Goal: Book appointment/travel/reservation

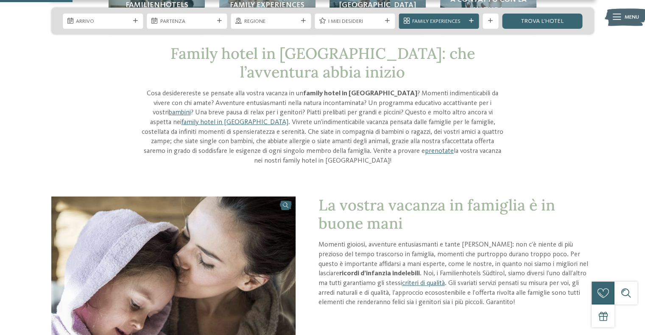
click at [4, 197] on section "La vostra vacanza in famiglia è in buone mani Momenti gioiosi, avventure entusi…" at bounding box center [322, 288] width 645 height 182
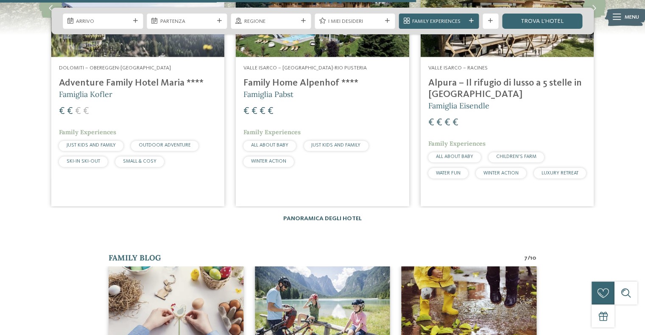
scroll to position [1569, 0]
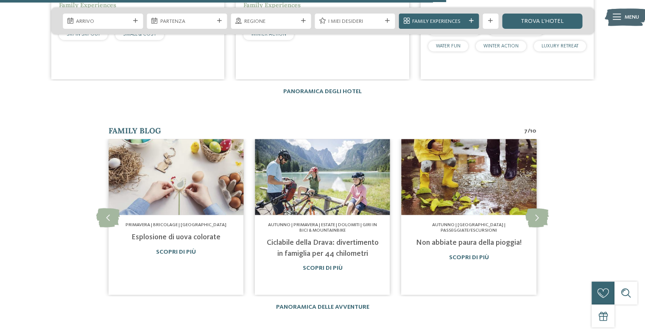
click at [313, 91] on link "Panoramica degli hotel" at bounding box center [322, 92] width 78 height 6
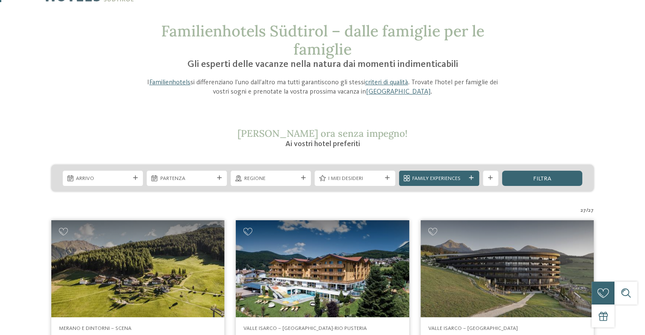
scroll to position [85, 0]
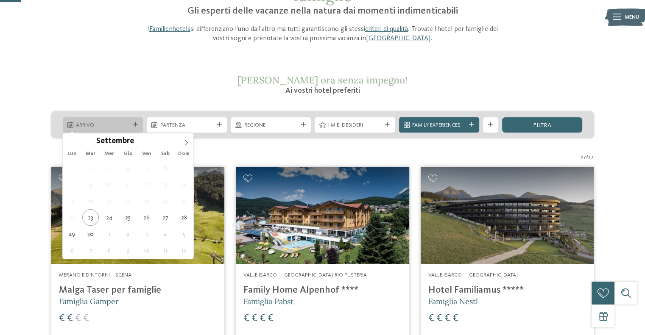
click at [108, 123] on span "Arrivo" at bounding box center [102, 126] width 53 height 8
click at [187, 139] on span at bounding box center [186, 141] width 14 height 14
type div "27.12.2025"
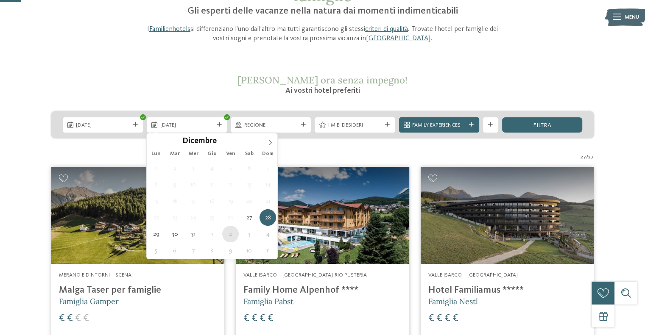
type div "02.01.2026"
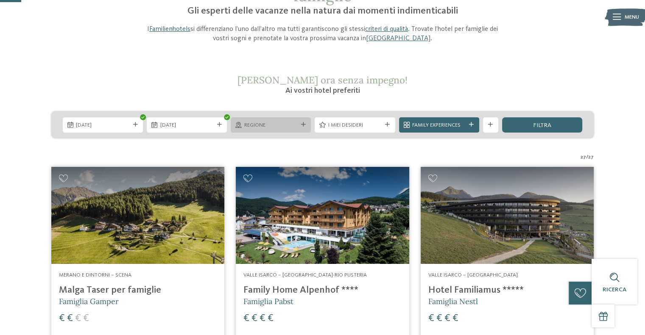
click at [277, 122] on span "Regione" at bounding box center [270, 126] width 53 height 8
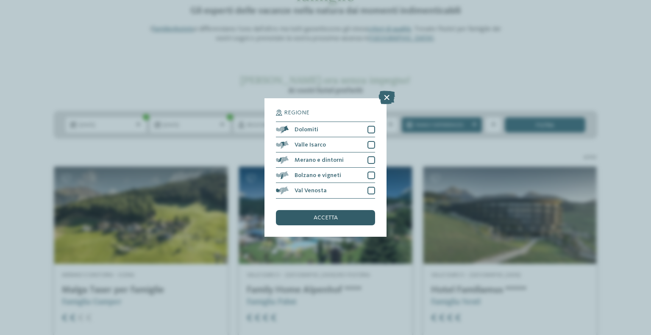
click at [342, 221] on div "accetta" at bounding box center [325, 217] width 99 height 15
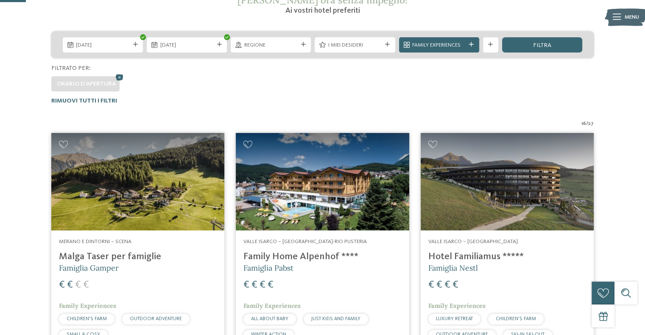
scroll to position [76, 0]
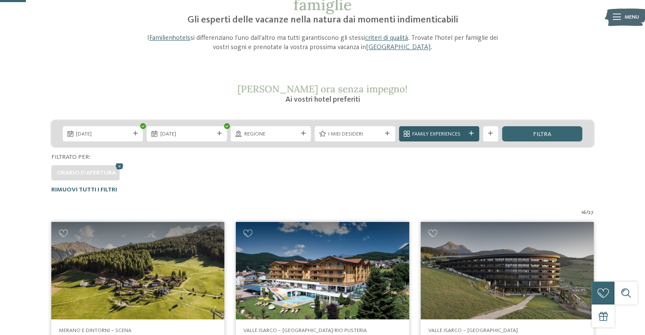
click at [428, 133] on span "Family Experiences" at bounding box center [438, 135] width 53 height 8
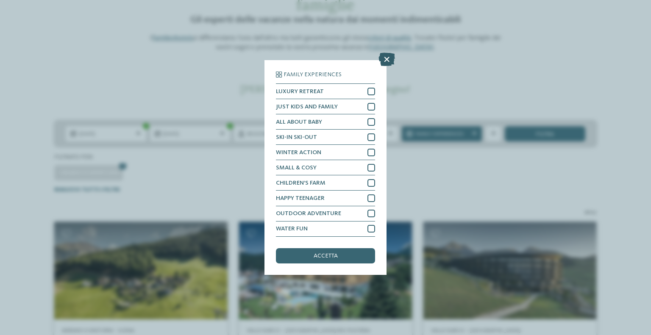
click at [386, 59] on icon at bounding box center [387, 60] width 17 height 14
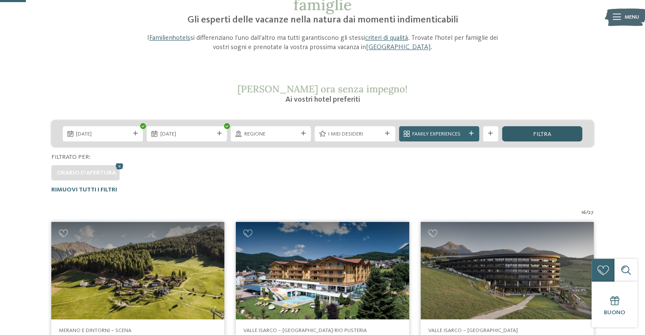
click at [544, 133] on span "filtra" at bounding box center [542, 134] width 18 height 6
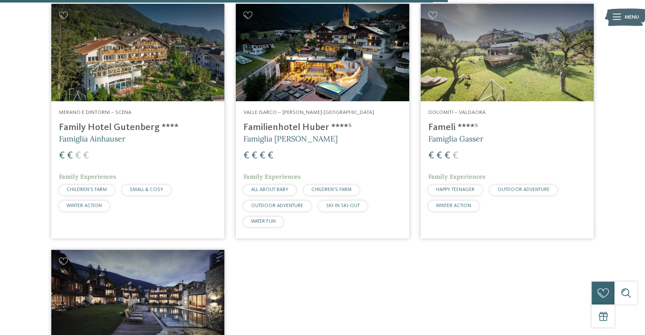
scroll to position [1306, 0]
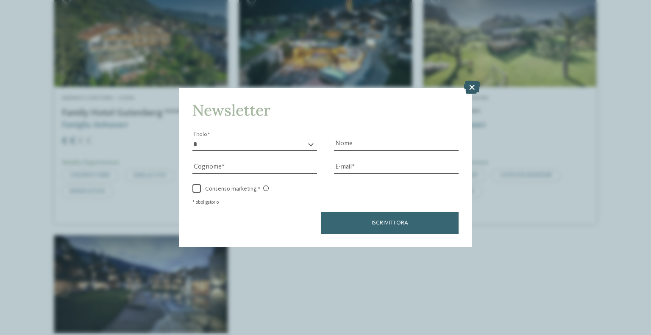
click at [467, 85] on icon at bounding box center [472, 88] width 17 height 14
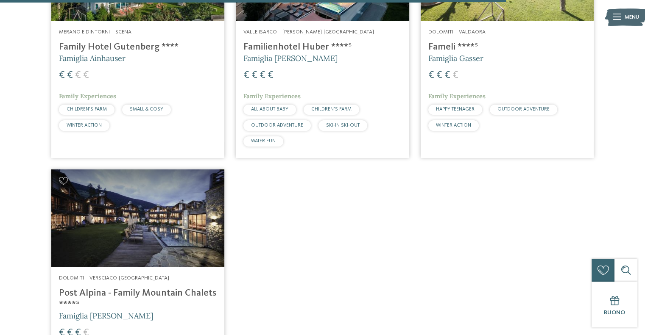
scroll to position [1476, 0]
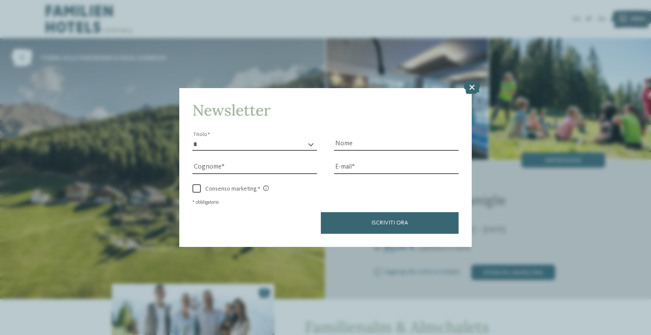
click at [468, 88] on icon at bounding box center [472, 88] width 17 height 14
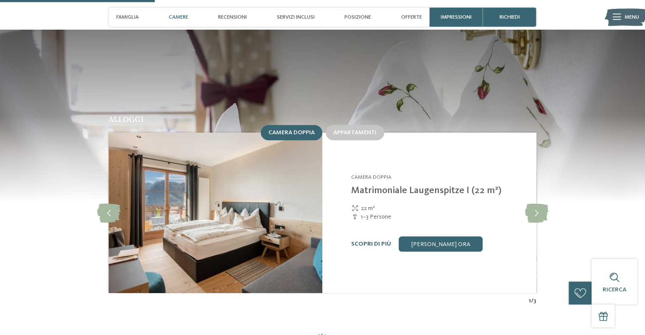
scroll to position [763, 0]
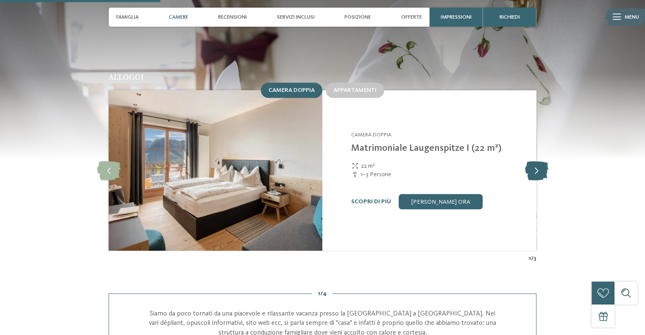
click at [532, 161] on icon at bounding box center [536, 170] width 23 height 19
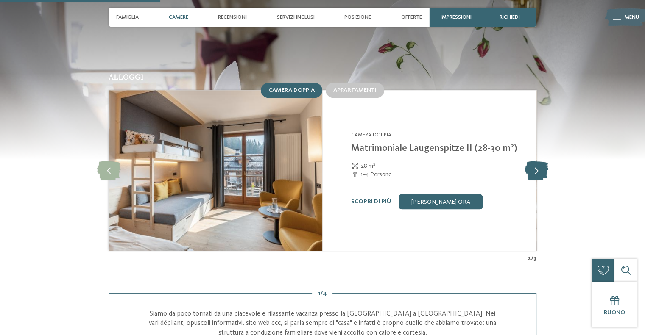
click at [532, 161] on icon at bounding box center [536, 170] width 23 height 19
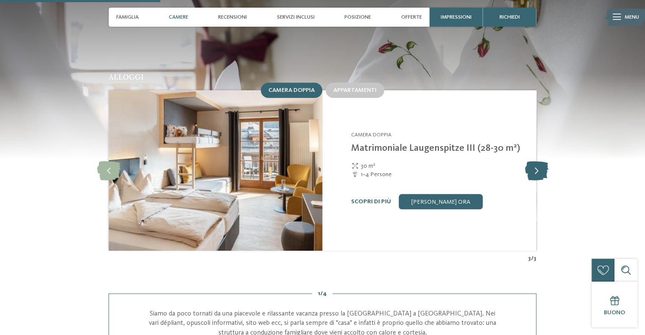
click at [532, 161] on icon at bounding box center [536, 170] width 23 height 19
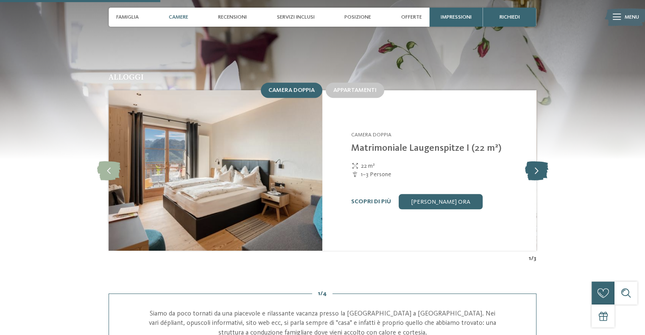
click at [532, 161] on icon at bounding box center [536, 170] width 23 height 19
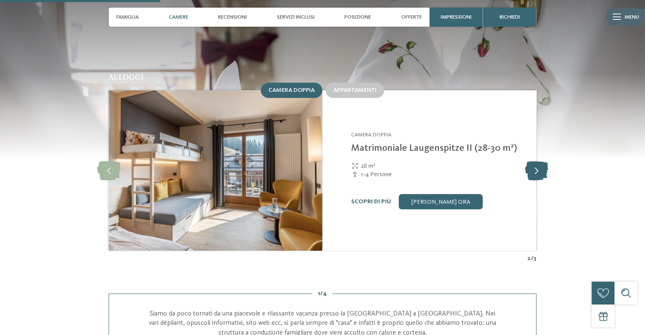
click at [532, 161] on icon at bounding box center [536, 170] width 23 height 19
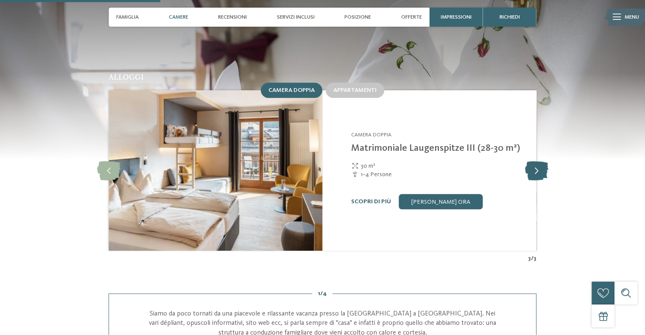
click at [532, 161] on icon at bounding box center [536, 170] width 23 height 19
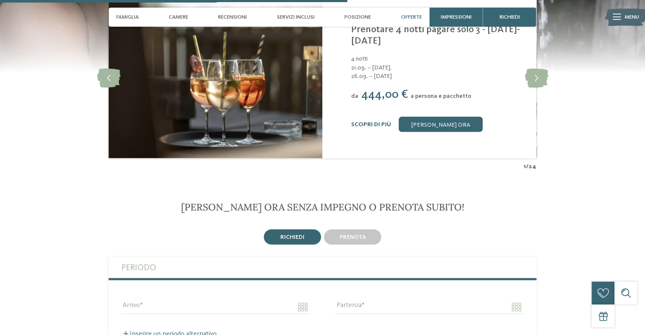
scroll to position [1654, 0]
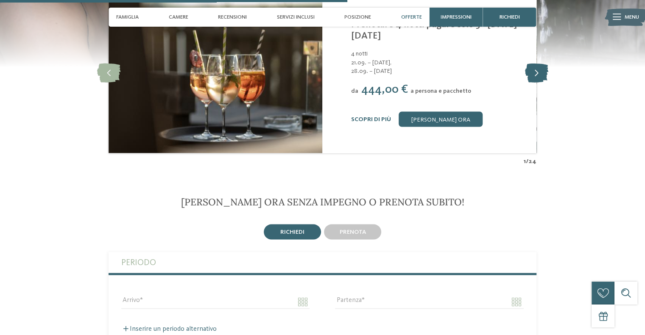
click at [529, 67] on icon at bounding box center [536, 73] width 23 height 19
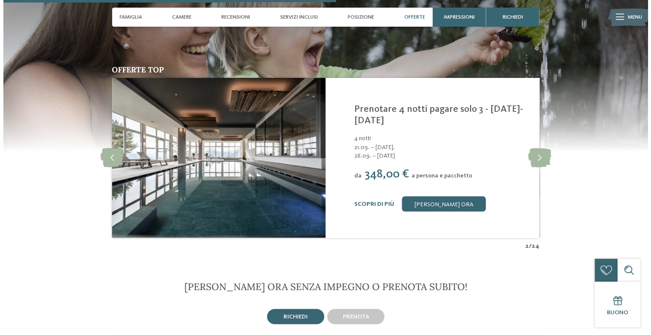
scroll to position [1569, 0]
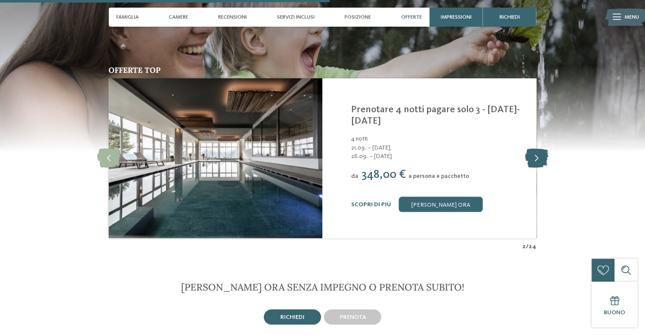
click at [534, 148] on icon at bounding box center [536, 157] width 23 height 19
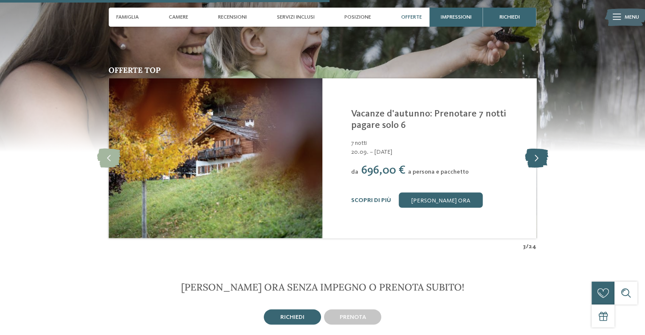
click at [534, 148] on icon at bounding box center [536, 157] width 23 height 19
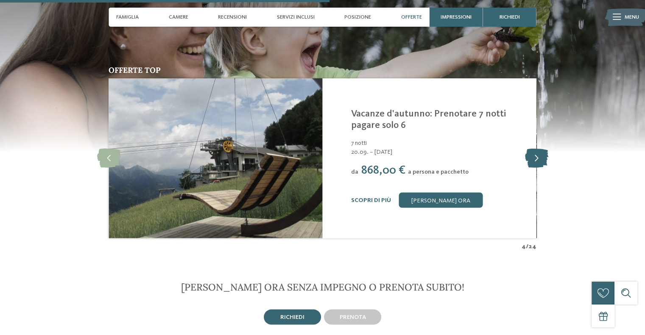
click at [534, 148] on icon at bounding box center [536, 157] width 23 height 19
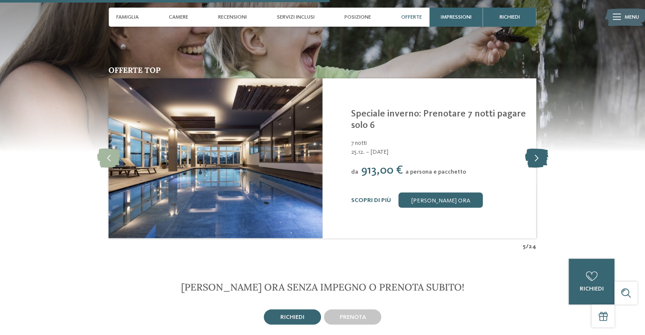
click at [534, 148] on icon at bounding box center [536, 157] width 23 height 19
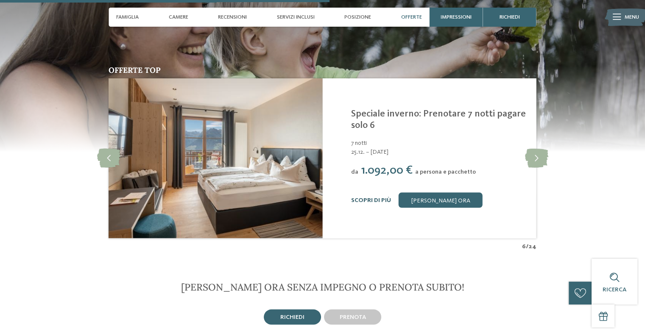
click at [363, 197] on link "Scopri di più" at bounding box center [371, 200] width 40 height 6
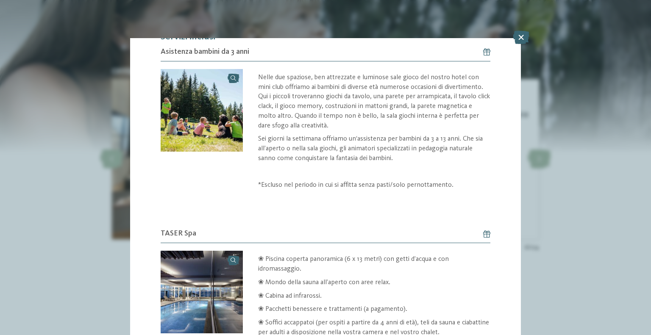
scroll to position [288, 0]
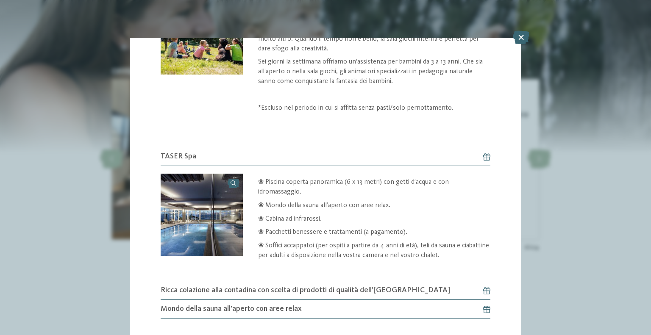
click at [296, 288] on span "Ricca colazione alla contadina con scelta di prodotti di qualità dell’Alto Adige" at bounding box center [306, 290] width 290 height 11
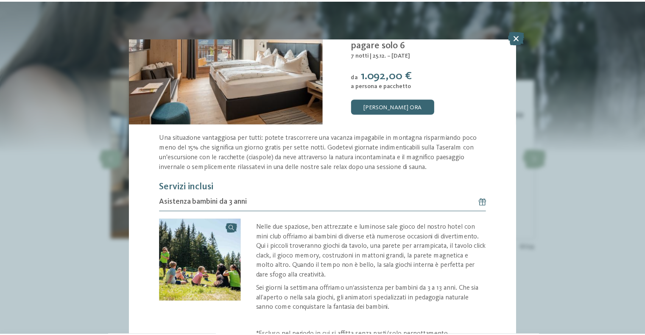
scroll to position [0, 0]
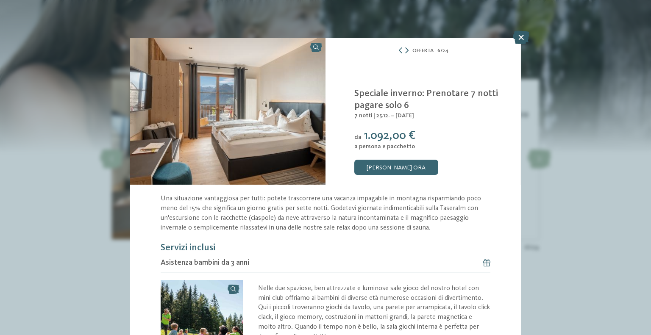
click at [521, 39] on icon at bounding box center [521, 38] width 17 height 14
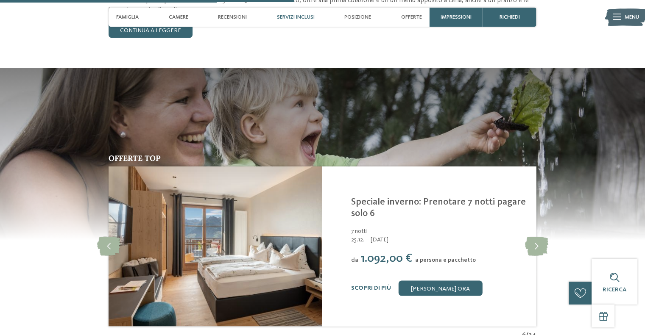
scroll to position [1400, 0]
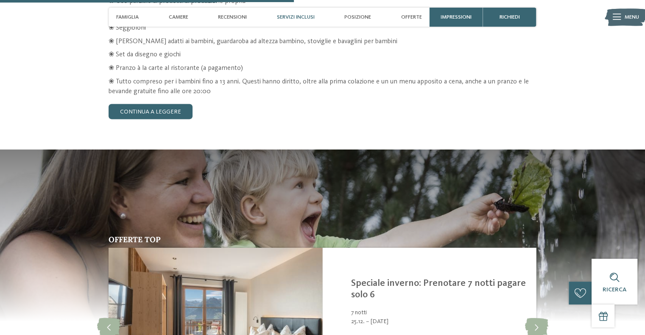
click at [625, 20] on span "Menu" at bounding box center [632, 18] width 14 height 8
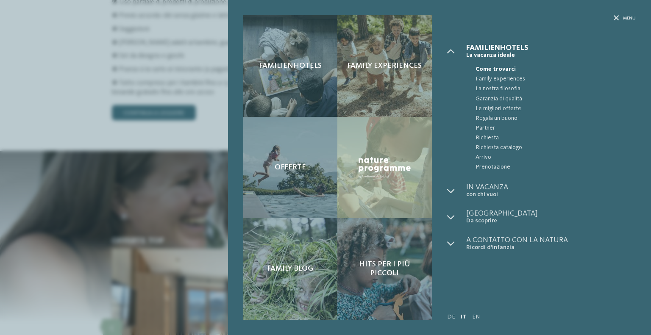
click at [105, 148] on div "Familienhotels Family experiences Offerte" at bounding box center [325, 167] width 651 height 335
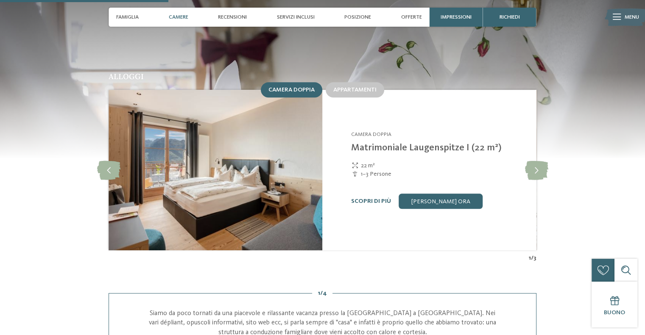
scroll to position [763, 0]
click at [407, 14] on span "Offerte" at bounding box center [411, 17] width 21 height 6
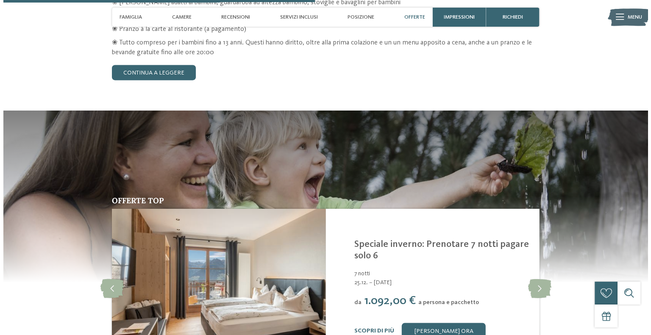
scroll to position [1494, 0]
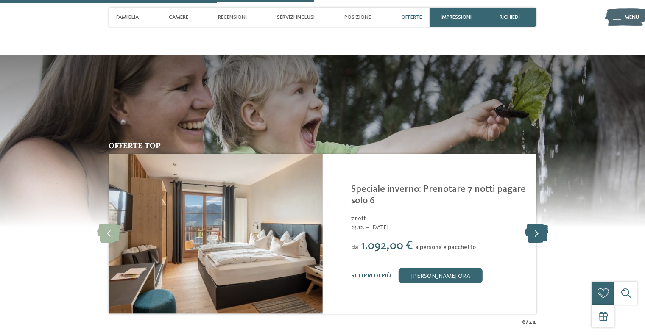
click at [534, 224] on icon at bounding box center [536, 233] width 23 height 19
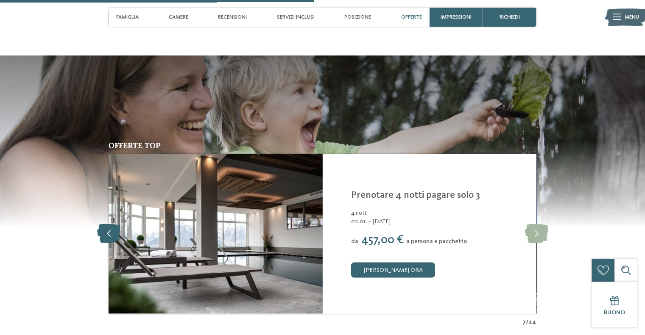
click at [111, 224] on icon at bounding box center [108, 233] width 23 height 19
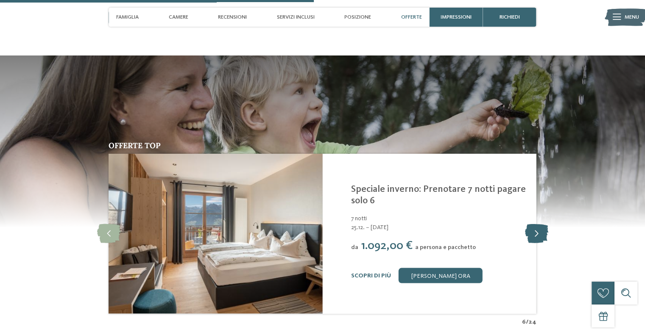
click at [536, 224] on icon at bounding box center [536, 233] width 23 height 19
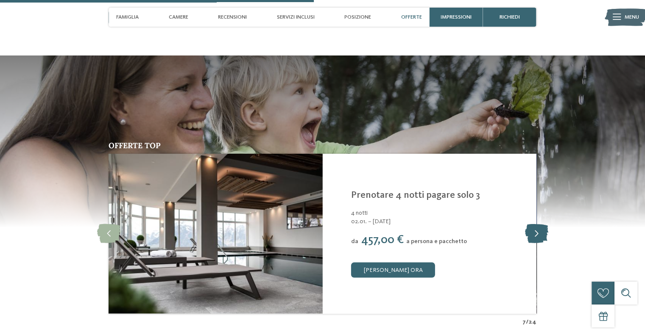
click at [536, 224] on icon at bounding box center [536, 233] width 23 height 19
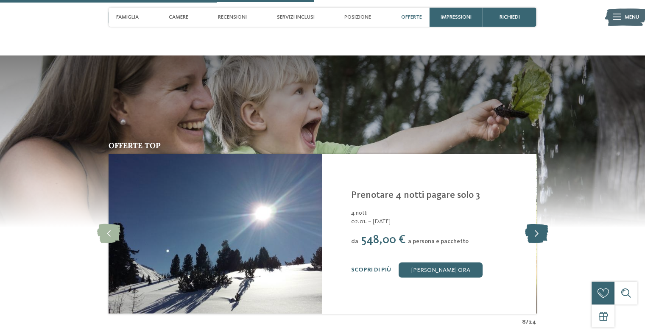
click at [548, 224] on icon at bounding box center [536, 233] width 23 height 19
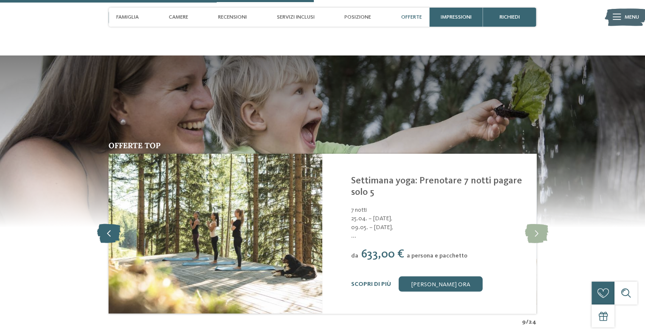
click at [109, 224] on icon at bounding box center [108, 233] width 23 height 19
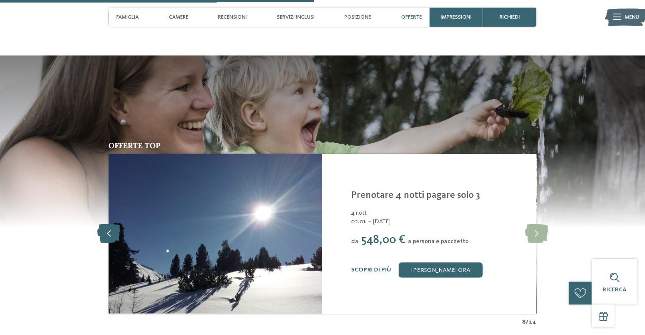
click at [109, 224] on icon at bounding box center [108, 233] width 23 height 19
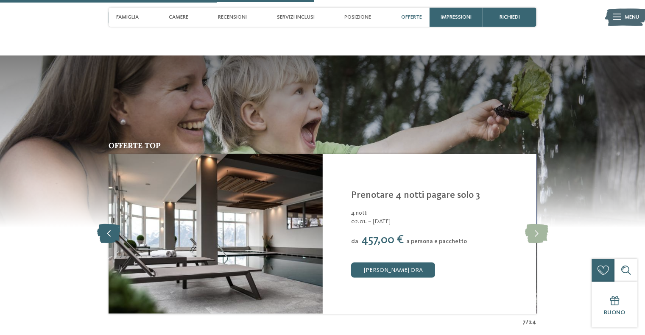
click at [105, 224] on icon at bounding box center [108, 233] width 23 height 19
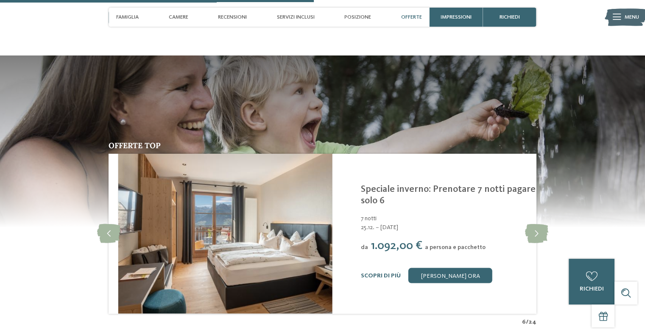
drag, startPoint x: 360, startPoint y: 218, endPoint x: 370, endPoint y: 217, distance: 9.8
click at [370, 223] on span "25.12. – 02.01.2026" at bounding box center [449, 227] width 176 height 8
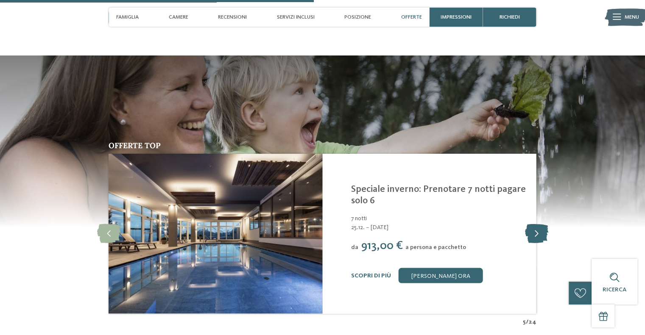
click at [543, 229] on icon at bounding box center [536, 233] width 23 height 19
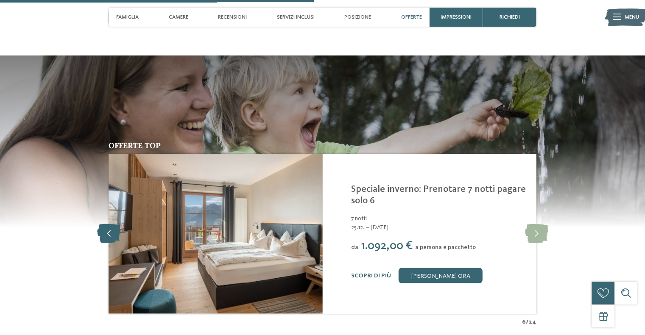
click at [106, 224] on icon at bounding box center [108, 233] width 23 height 19
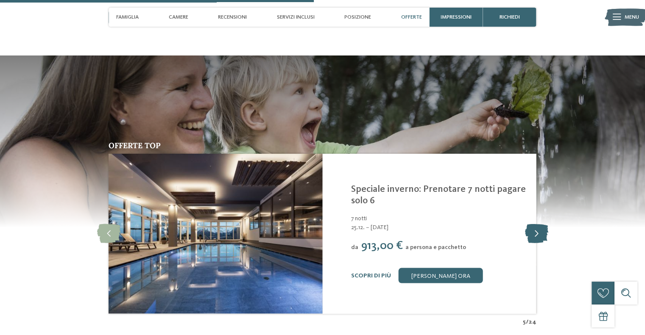
click at [536, 225] on icon at bounding box center [536, 233] width 23 height 19
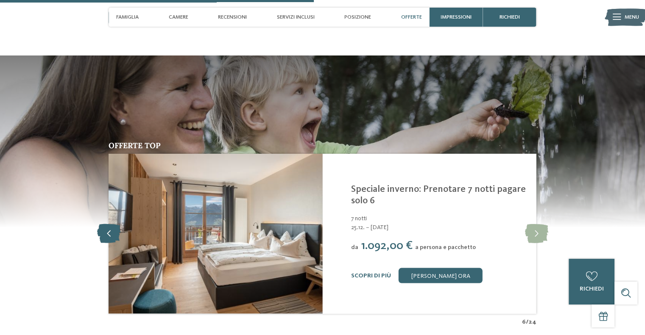
click at [107, 224] on icon at bounding box center [108, 233] width 23 height 19
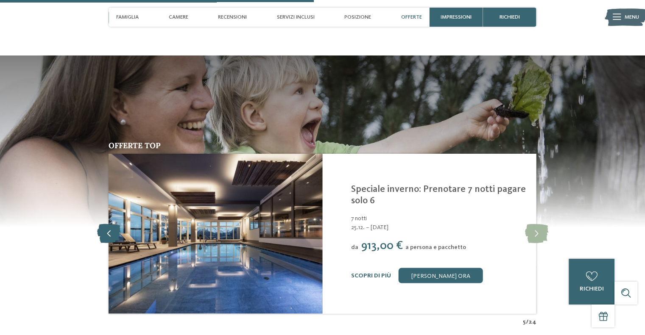
click at [107, 224] on icon at bounding box center [108, 233] width 23 height 19
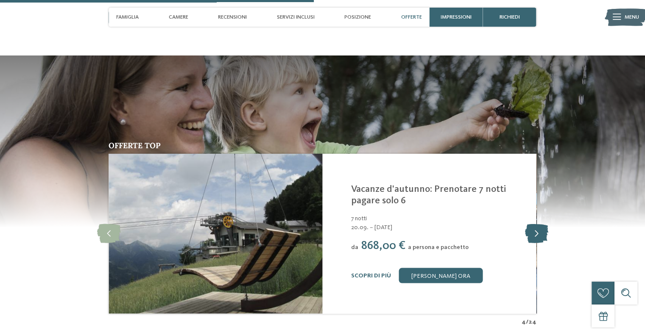
click at [536, 224] on icon at bounding box center [536, 233] width 23 height 19
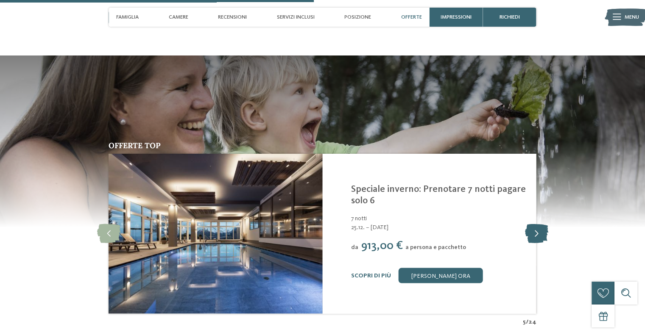
click at [531, 225] on icon at bounding box center [536, 233] width 23 height 19
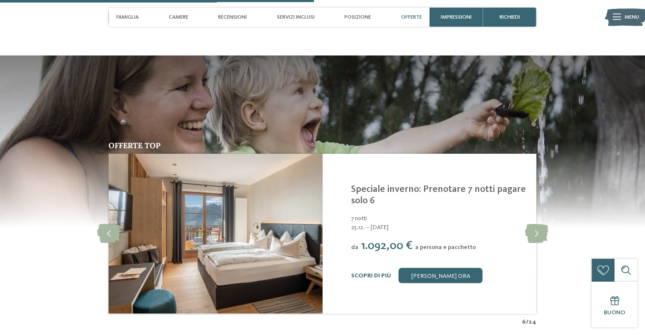
click at [359, 273] on link "Scopri di più" at bounding box center [371, 276] width 40 height 6
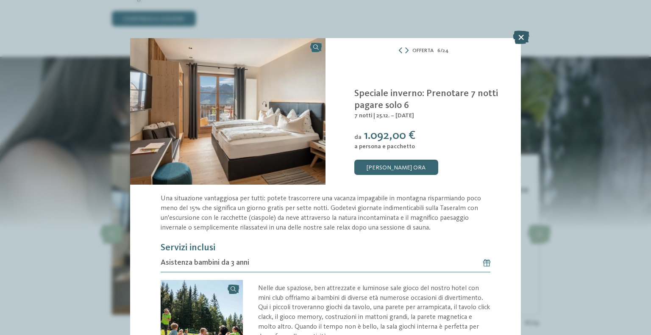
click at [519, 37] on icon at bounding box center [521, 38] width 17 height 14
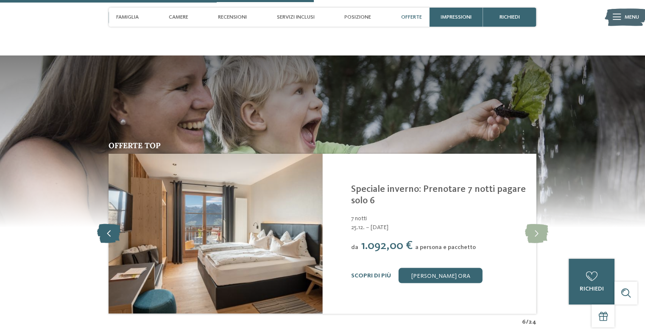
click at [100, 228] on icon at bounding box center [108, 233] width 23 height 19
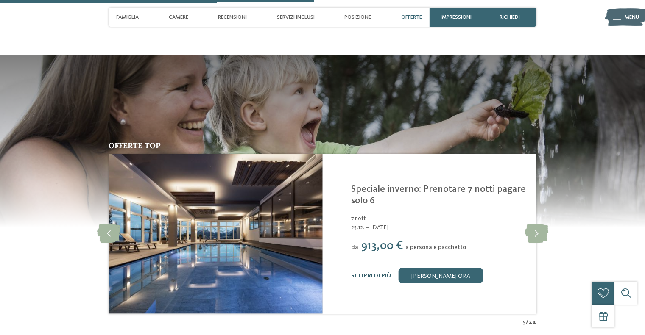
click at [371, 273] on link "Scopri di più" at bounding box center [371, 276] width 40 height 6
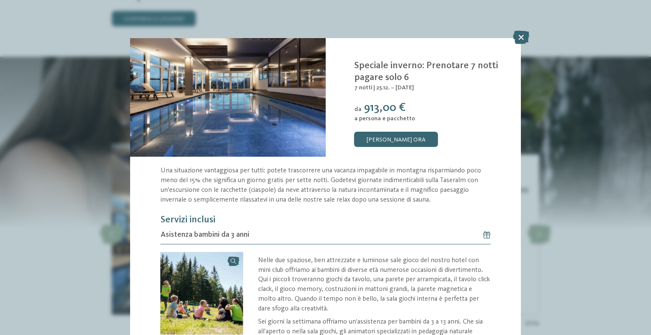
scroll to position [42, 0]
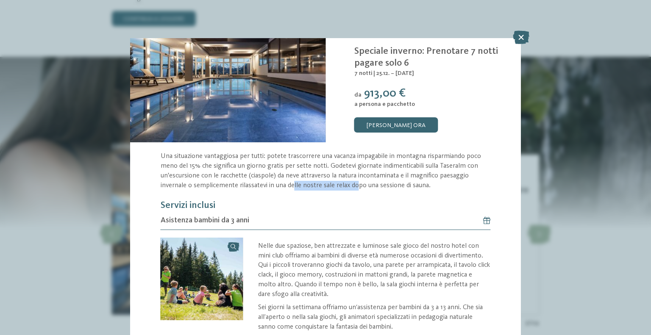
drag, startPoint x: 293, startPoint y: 180, endPoint x: 358, endPoint y: 182, distance: 64.9
click at [358, 182] on p "Una situazione vantaggiosa per tutti: potete trascorrere una vacanza impagabile…" at bounding box center [326, 171] width 330 height 39
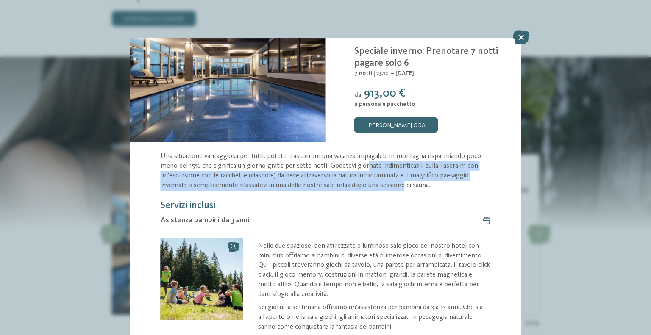
drag, startPoint x: 369, startPoint y: 168, endPoint x: 403, endPoint y: 186, distance: 38.7
click at [403, 186] on p "Una situazione vantaggiosa per tutti: potete trascorrere una vacanza impagabile…" at bounding box center [326, 171] width 330 height 39
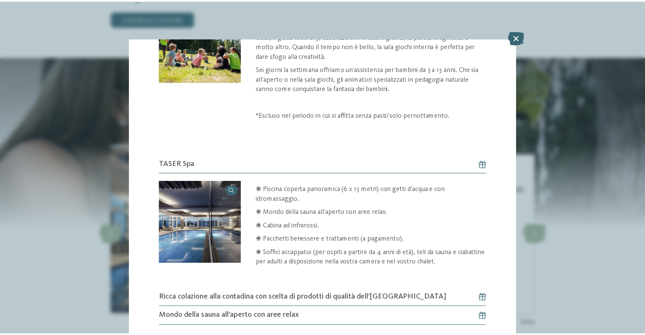
scroll to position [288, 0]
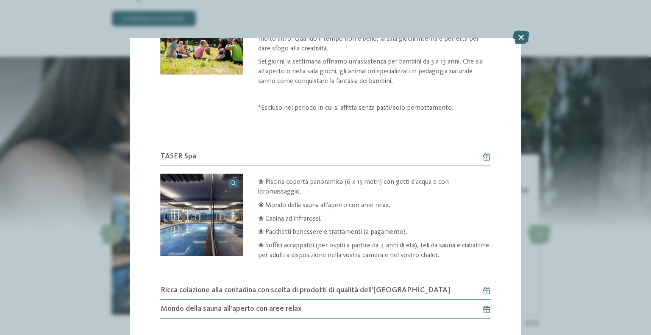
drag, startPoint x: 524, startPoint y: 40, endPoint x: 520, endPoint y: 45, distance: 7.0
click at [524, 40] on icon at bounding box center [521, 38] width 17 height 14
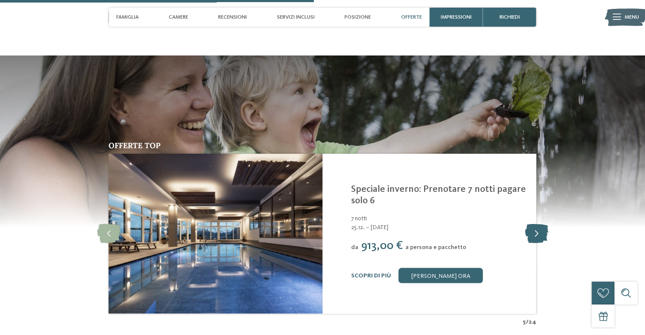
click at [533, 225] on icon at bounding box center [536, 233] width 23 height 19
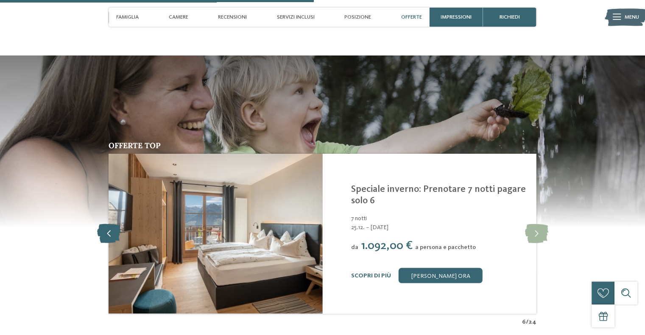
click at [111, 224] on icon at bounding box center [108, 233] width 23 height 19
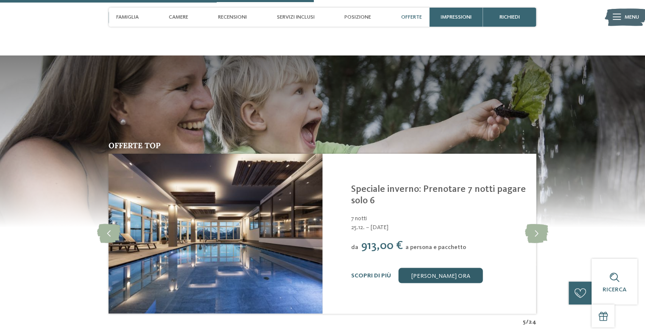
click at [417, 271] on link "[PERSON_NAME] ora" at bounding box center [441, 275] width 84 height 15
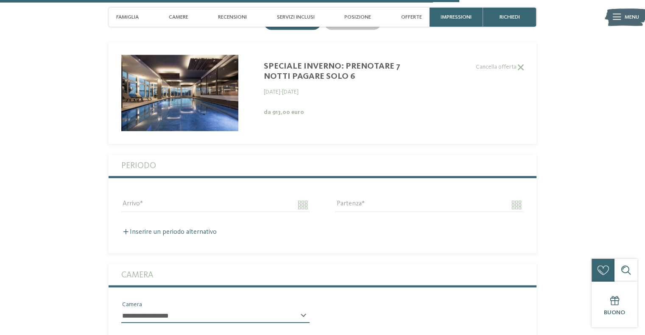
scroll to position [1907, 0]
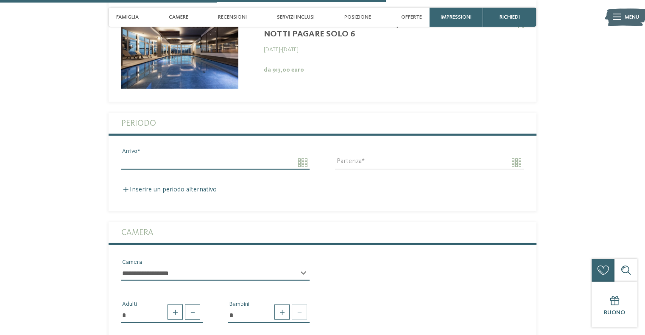
click at [173, 157] on input "Arrivo" at bounding box center [215, 163] width 188 height 14
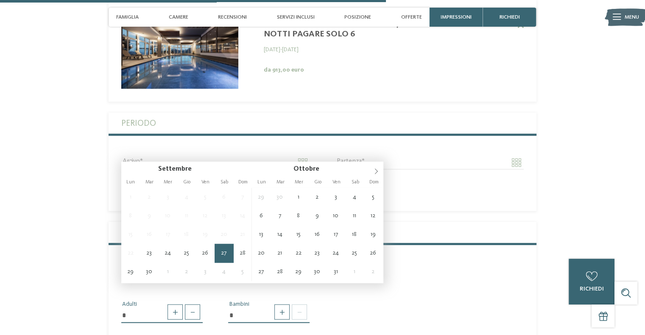
type input "**********"
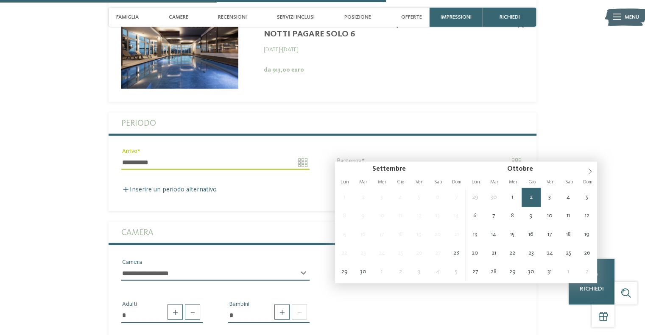
type input "**********"
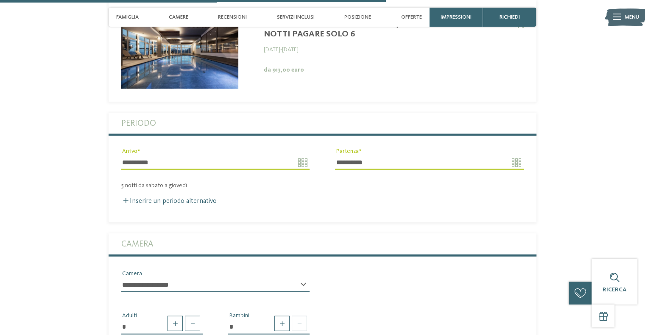
click at [305, 156] on input "**********" at bounding box center [215, 163] width 188 height 14
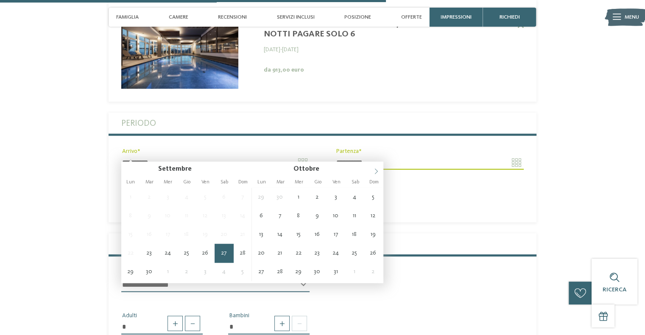
click at [375, 175] on span at bounding box center [376, 169] width 14 height 14
click at [375, 174] on span at bounding box center [376, 169] width 14 height 14
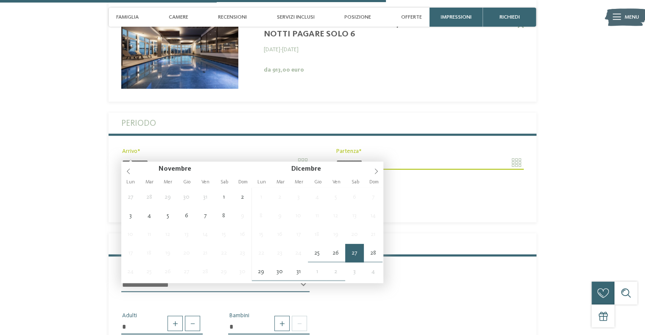
type input "**********"
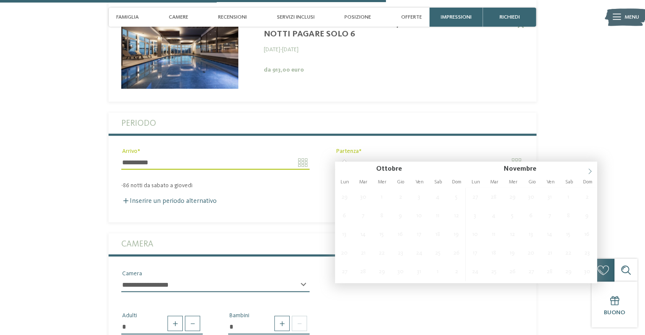
click at [592, 175] on span at bounding box center [590, 169] width 14 height 14
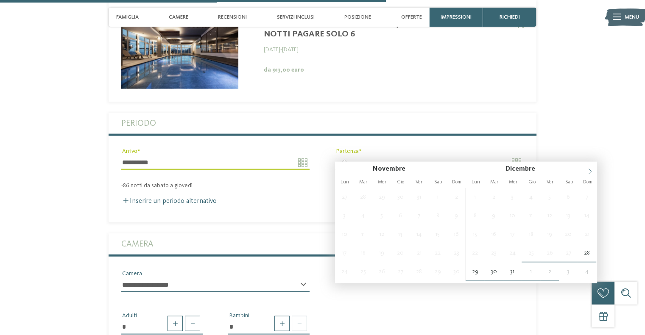
type input "****"
click at [590, 173] on icon at bounding box center [590, 172] width 6 height 6
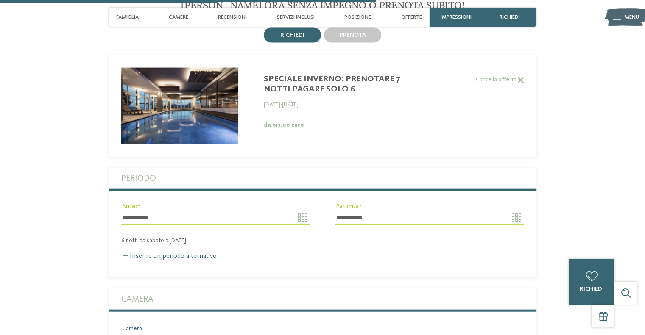
scroll to position [1864, 0]
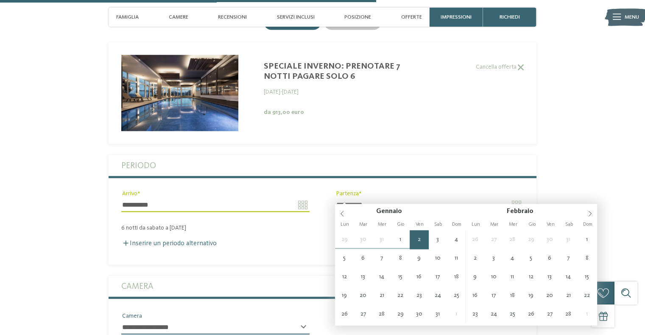
click at [518, 198] on input "**********" at bounding box center [429, 205] width 188 height 14
type input "**********"
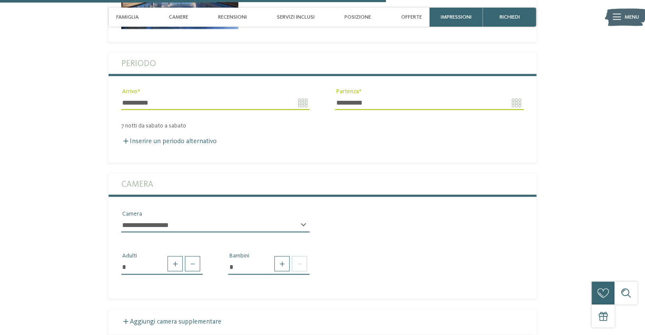
scroll to position [2034, 0]
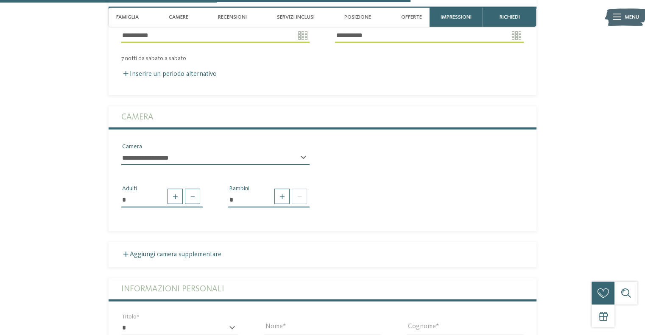
click at [168, 155] on select "**********" at bounding box center [215, 158] width 188 height 14
click at [173, 151] on select "**********" at bounding box center [215, 158] width 188 height 14
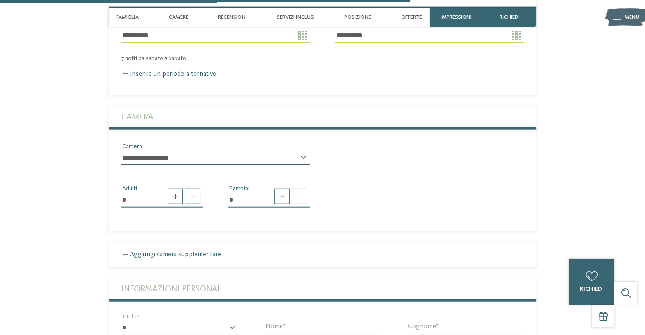
select select "*****"
click at [121, 151] on select "**********" at bounding box center [215, 158] width 188 height 14
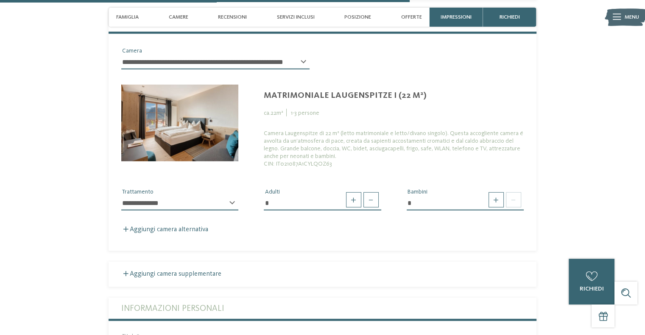
scroll to position [2161, 0]
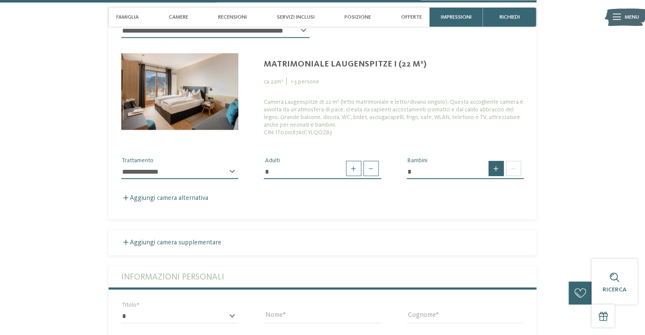
click at [495, 165] on span at bounding box center [496, 168] width 15 height 15
type input "*"
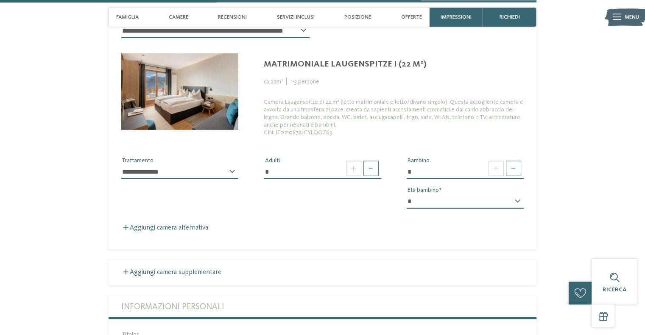
click at [488, 195] on select "* * * * * * * * * * * ** ** ** ** ** ** ** **" at bounding box center [465, 202] width 117 height 14
select select "*"
click at [407, 195] on select "* * * * * * * * * * * ** ** ** ** ** ** ** **" at bounding box center [465, 202] width 117 height 14
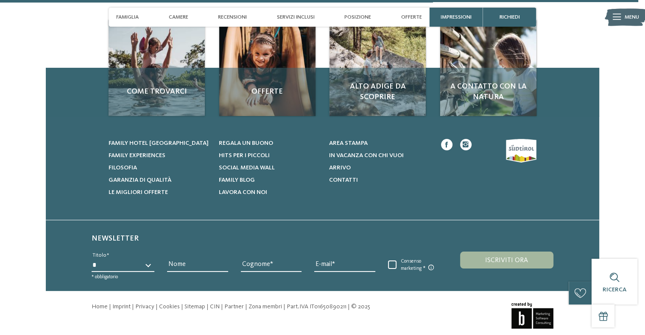
scroll to position [3314, 0]
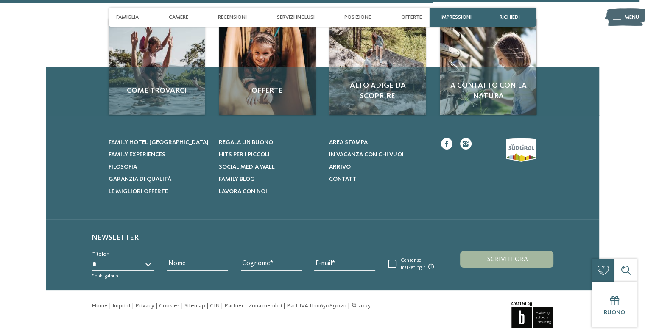
click at [17, 168] on footer "Come trovarci Offerte Alto Adige da scoprire *" at bounding box center [322, 200] width 645 height 362
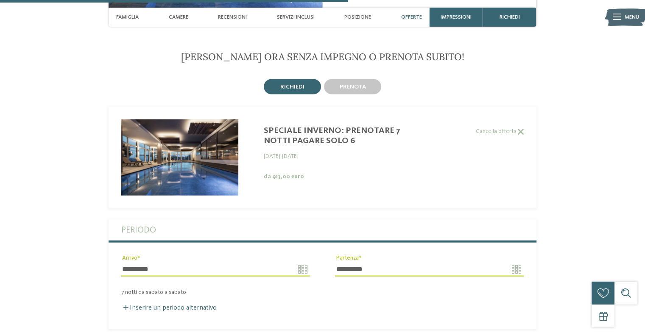
scroll to position [1799, 0]
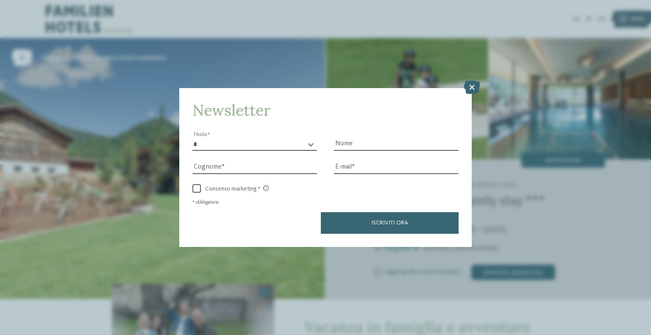
click at [467, 78] on div "Newsletter * ****** ******* ******** ****** Titolo Nome [GEOGRAPHIC_DATA] Fax" at bounding box center [325, 167] width 651 height 335
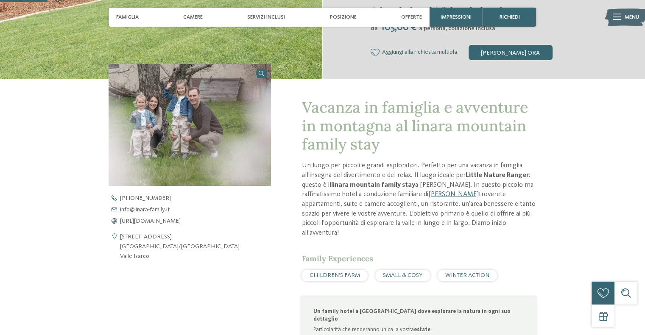
scroll to position [227, 0]
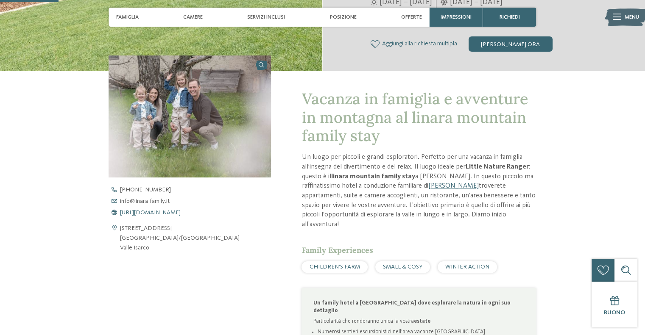
click at [159, 213] on span "https://www.linara-family.it/it" at bounding box center [150, 213] width 61 height 6
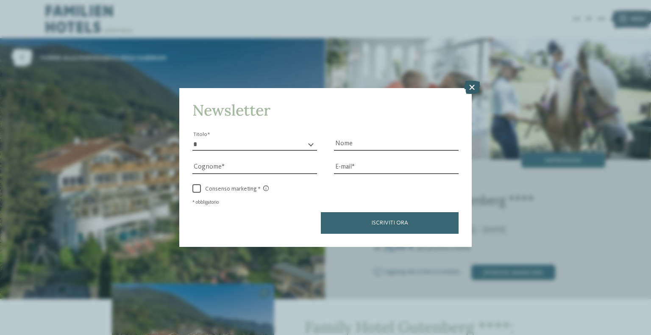
click at [465, 84] on icon at bounding box center [472, 88] width 17 height 14
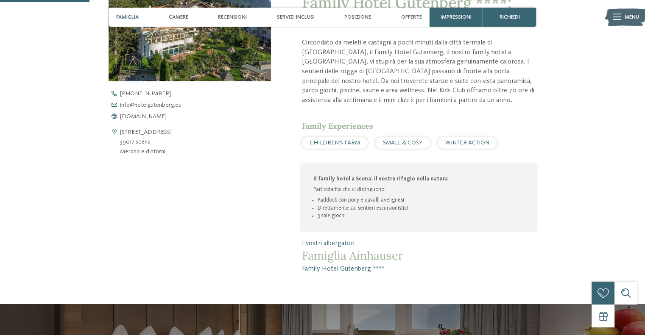
scroll to position [324, 0]
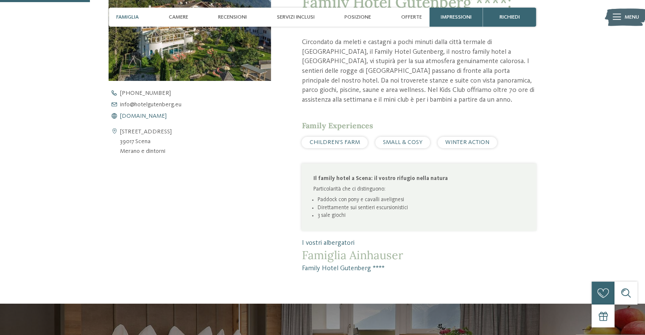
click at [152, 117] on span "[DOMAIN_NAME]" at bounding box center [143, 116] width 47 height 6
